Goal: Information Seeking & Learning: Learn about a topic

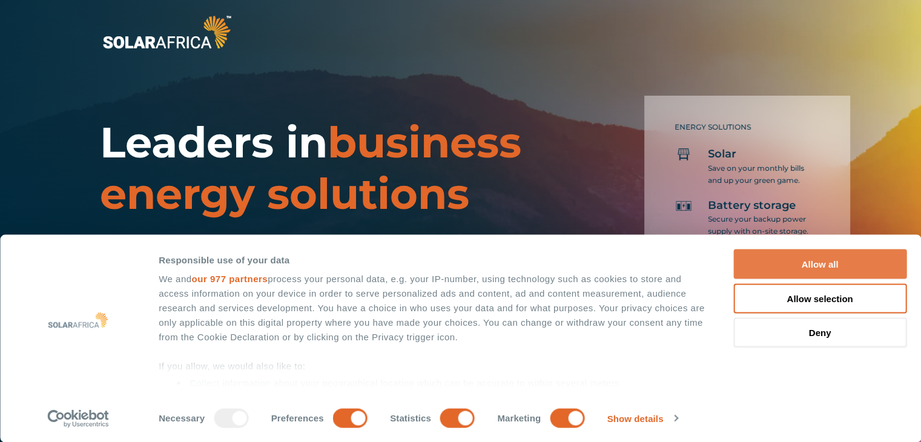
click at [843, 263] on button "Allow all" at bounding box center [819, 264] width 173 height 30
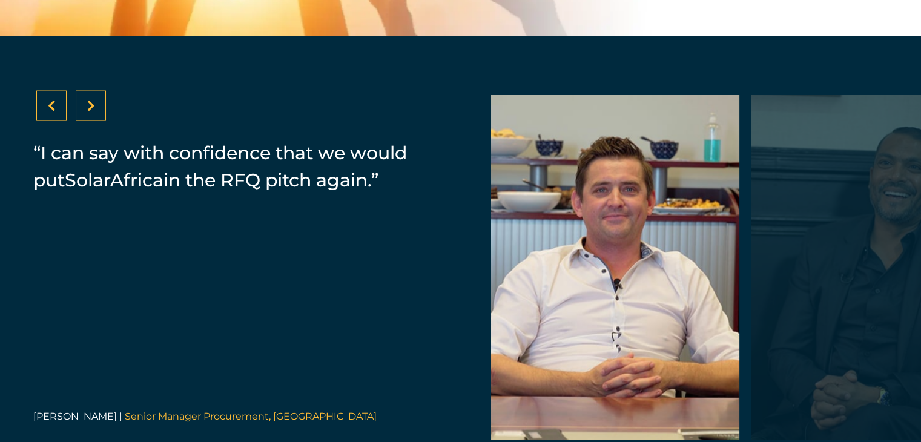
scroll to position [2395, 0]
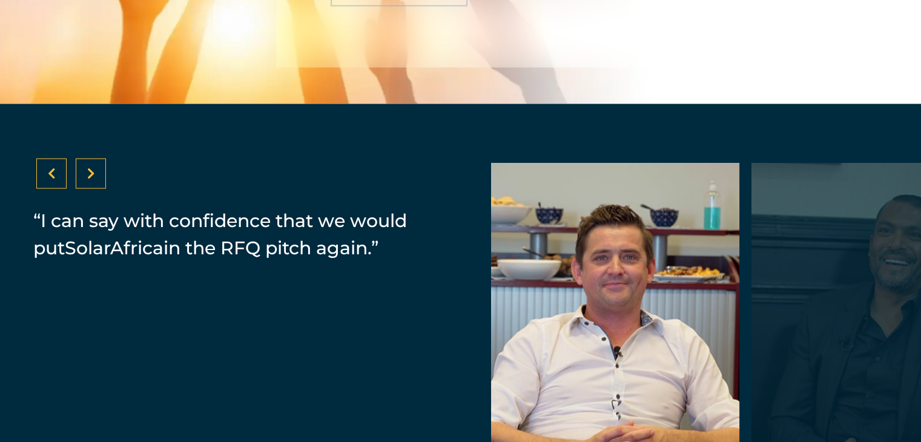
click at [97, 181] on div at bounding box center [91, 174] width 30 height 30
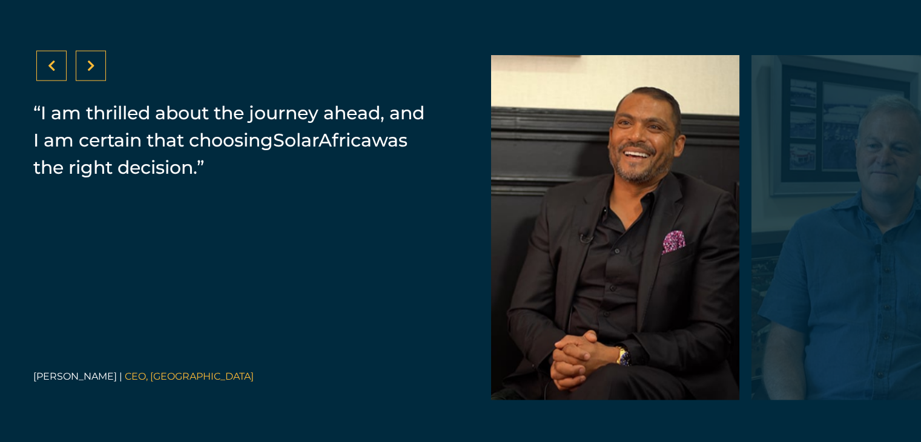
scroll to position [2494, 0]
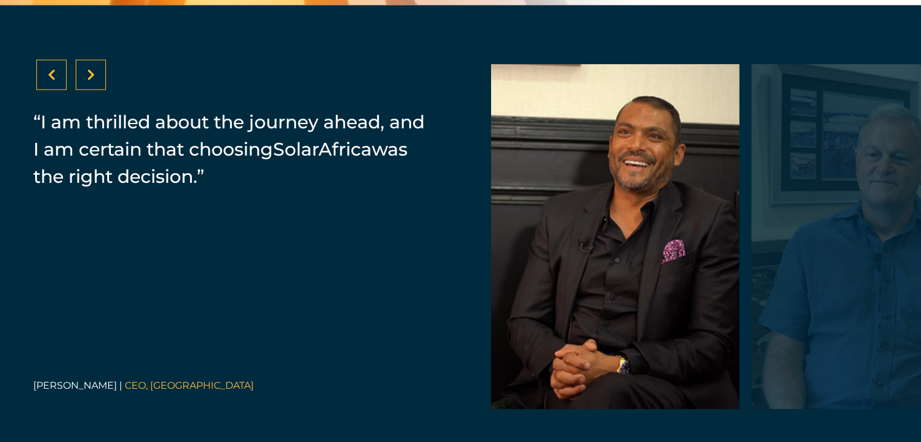
click at [83, 82] on div at bounding box center [91, 75] width 30 height 30
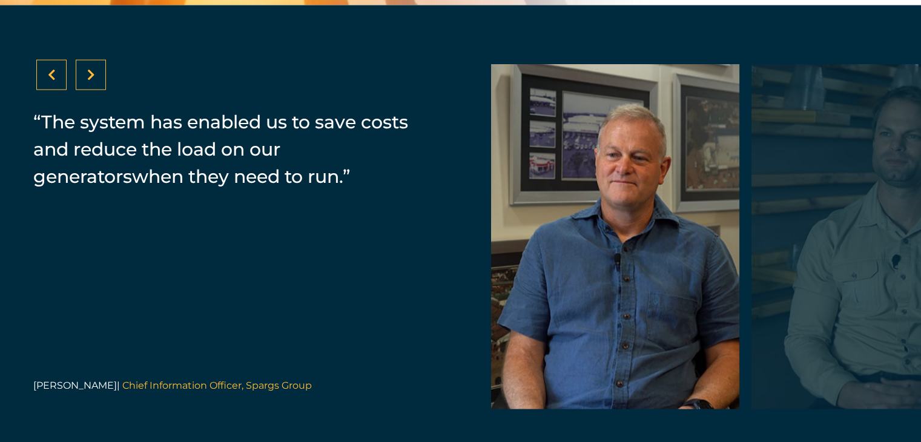
click at [85, 82] on div at bounding box center [91, 75] width 30 height 30
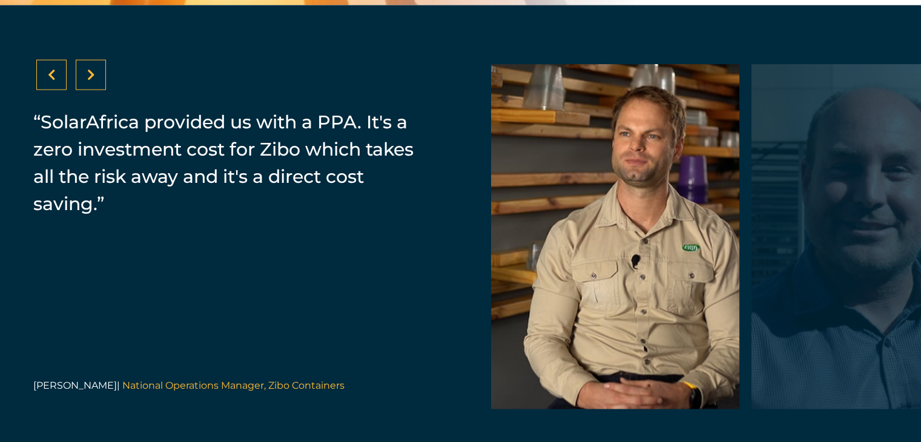
click at [85, 82] on div at bounding box center [91, 75] width 30 height 30
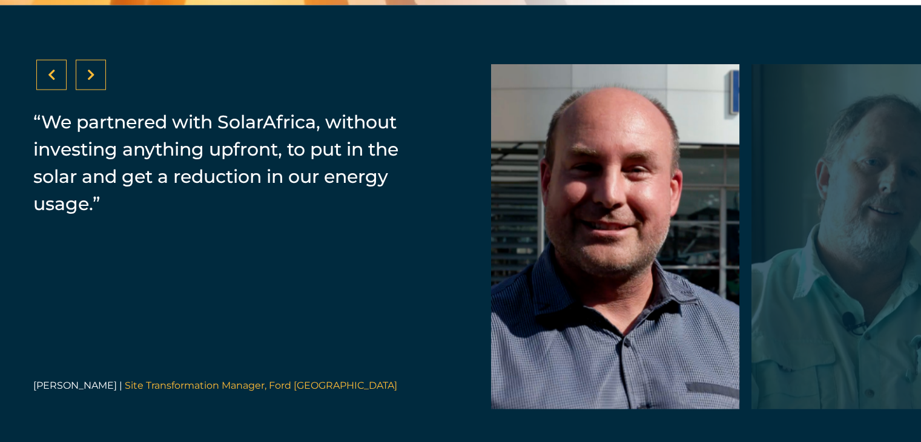
click at [85, 82] on div at bounding box center [91, 75] width 30 height 30
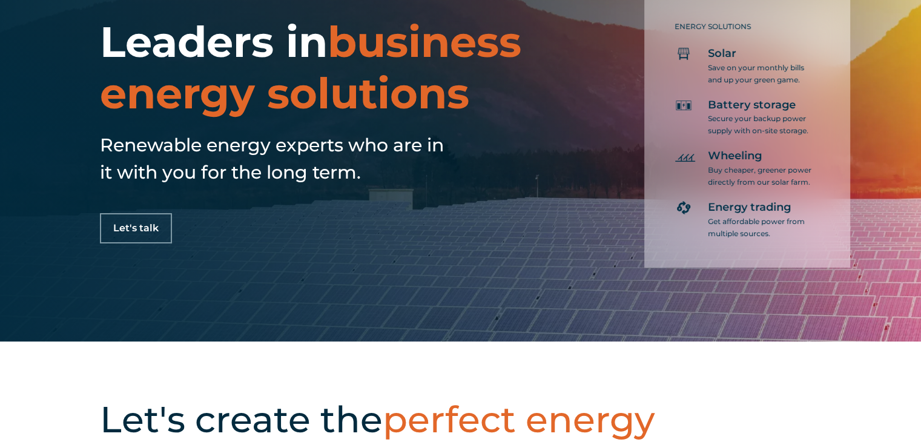
scroll to position [0, 0]
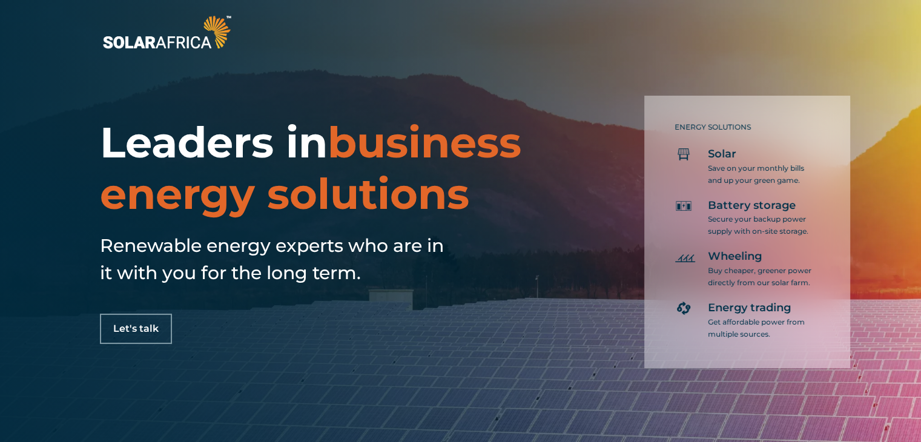
click at [216, 26] on img at bounding box center [167, 32] width 134 height 40
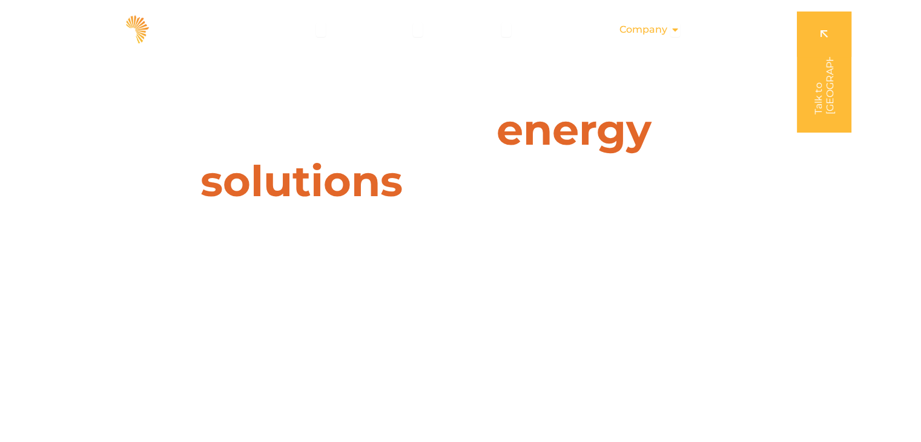
click at [673, 28] on icon "Menu" at bounding box center [675, 30] width 10 height 10
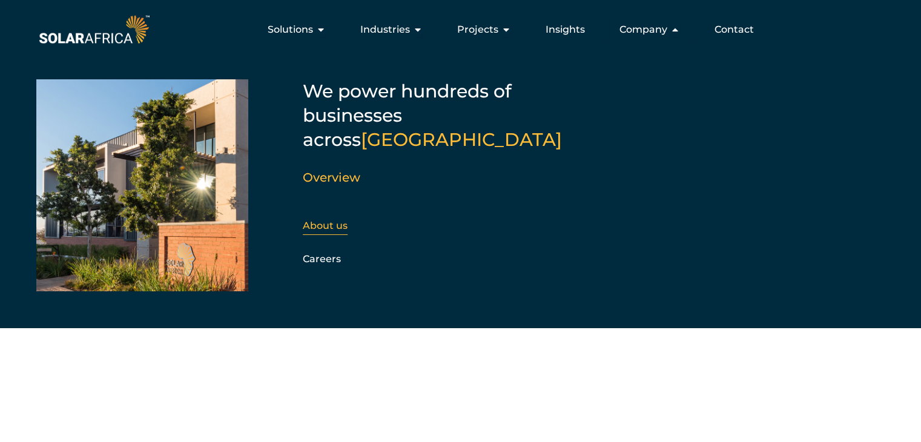
click at [321, 220] on link "About us" at bounding box center [325, 226] width 45 height 12
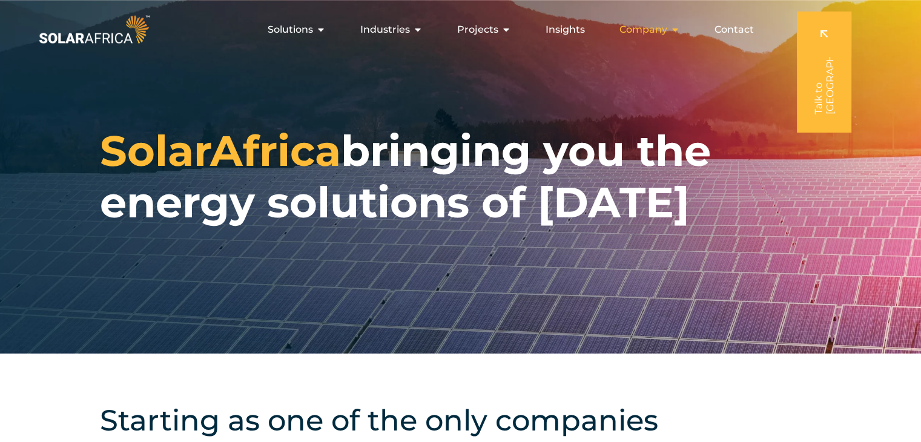
click at [677, 26] on icon "Menu" at bounding box center [675, 30] width 10 height 10
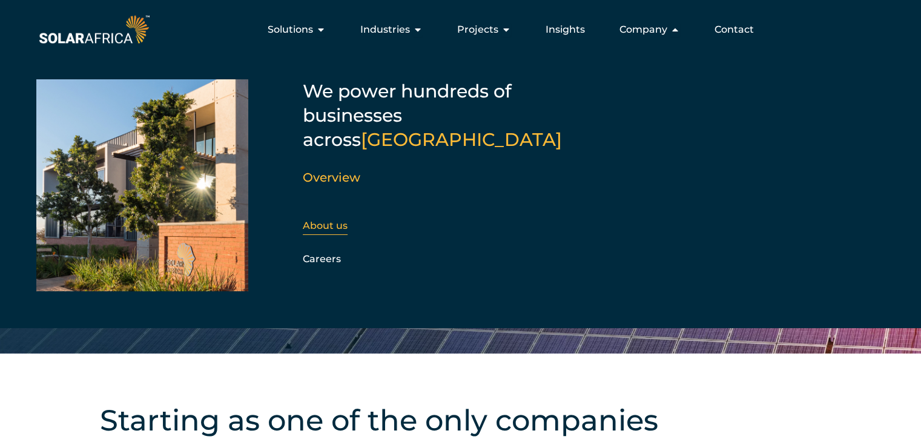
click at [346, 220] on link "About us" at bounding box center [325, 226] width 45 height 12
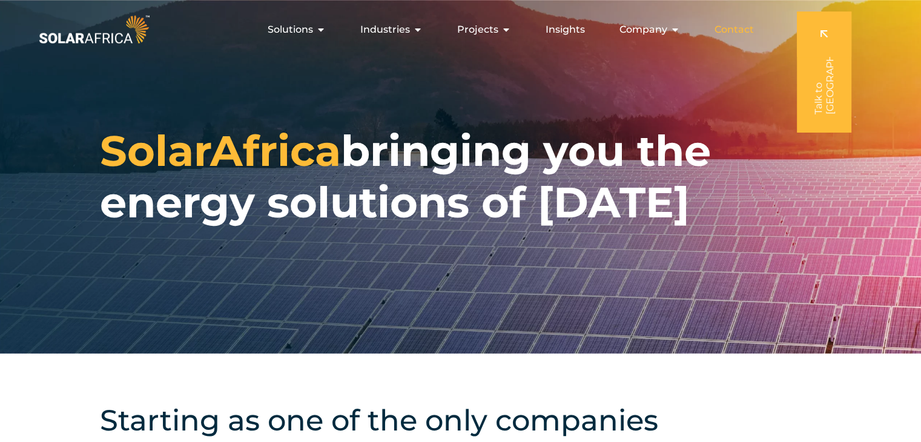
click at [744, 30] on span "Contact" at bounding box center [733, 29] width 39 height 15
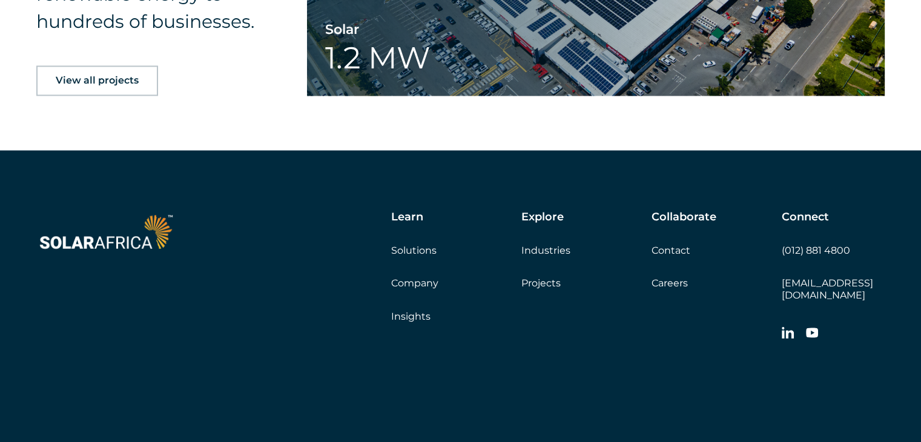
scroll to position [2006, 0]
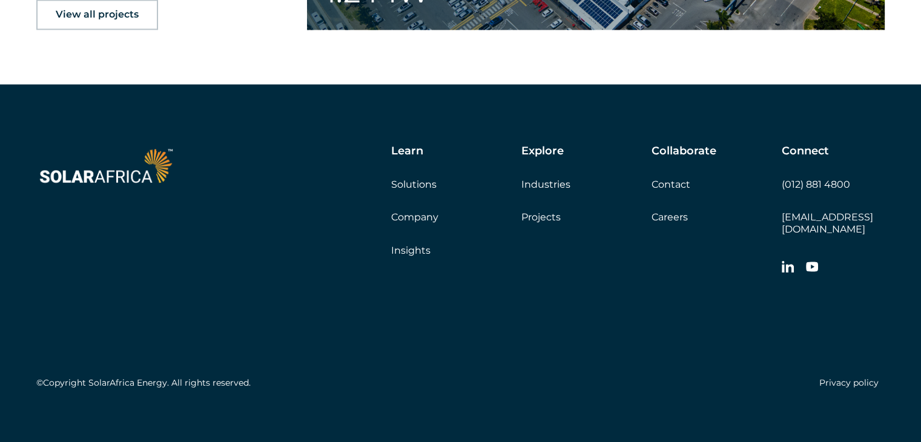
drag, startPoint x: 920, startPoint y: 51, endPoint x: 777, endPoint y: 392, distance: 369.7
click at [653, 220] on link "Careers" at bounding box center [669, 217] width 36 height 12
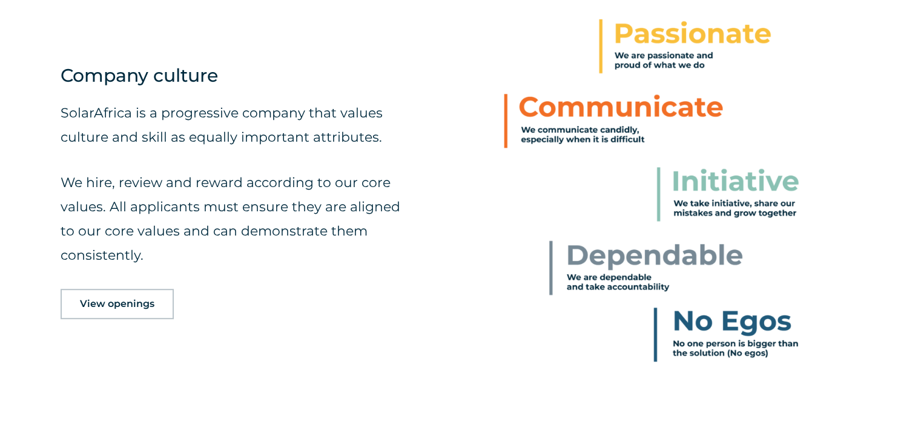
scroll to position [583, 0]
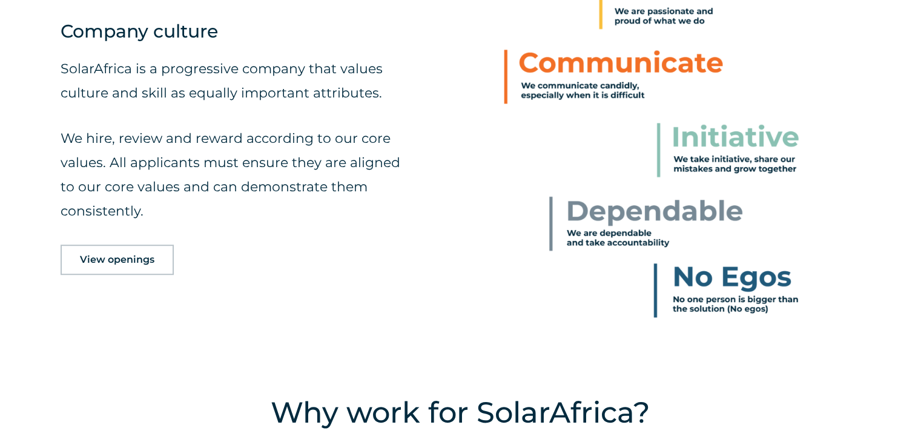
click at [114, 255] on span "View openings" at bounding box center [117, 260] width 74 height 10
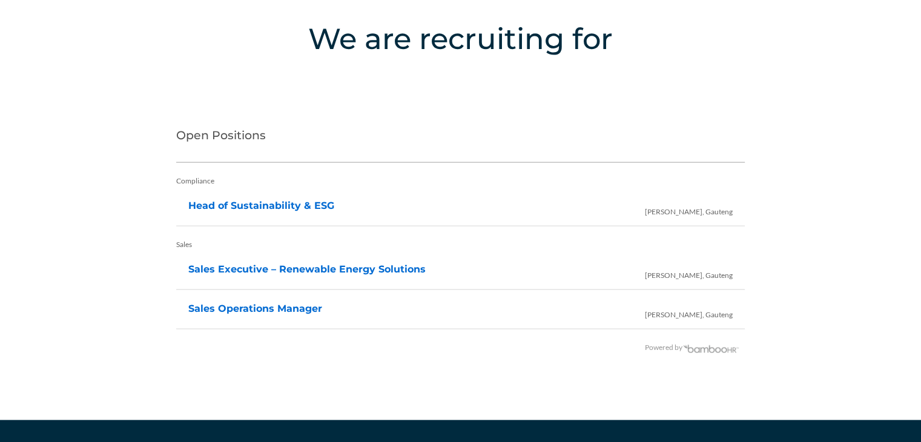
scroll to position [2411, 0]
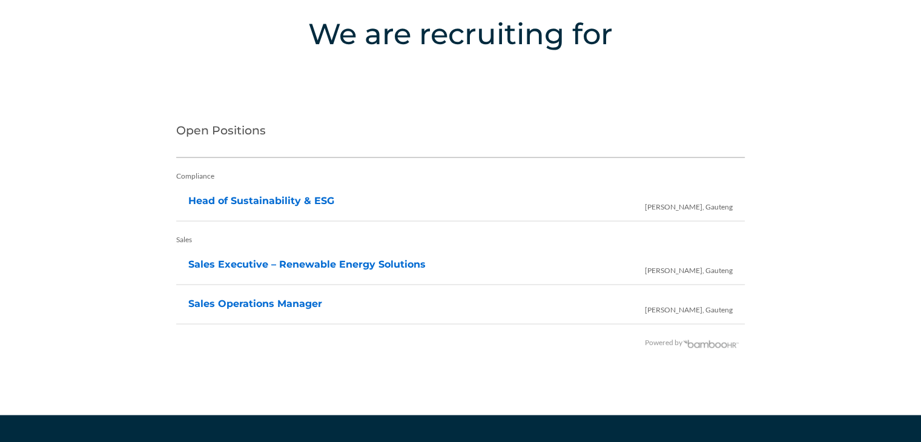
drag, startPoint x: 705, startPoint y: 211, endPoint x: 284, endPoint y: 235, distance: 420.7
click at [705, 211] on span "[PERSON_NAME], Gauteng" at bounding box center [689, 204] width 88 height 30
click at [292, 203] on link "Head of Sustainability & ESG" at bounding box center [261, 201] width 146 height 12
